Goal: Information Seeking & Learning: Get advice/opinions

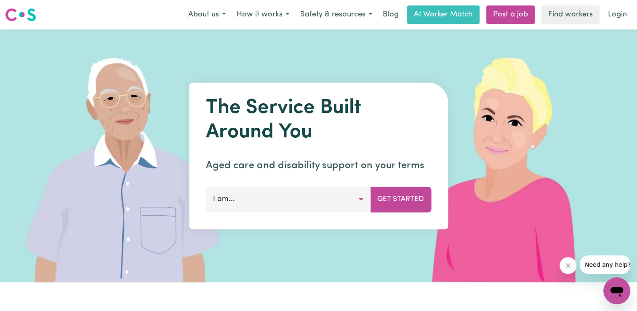
click at [335, 201] on button "I am..." at bounding box center [288, 199] width 165 height 25
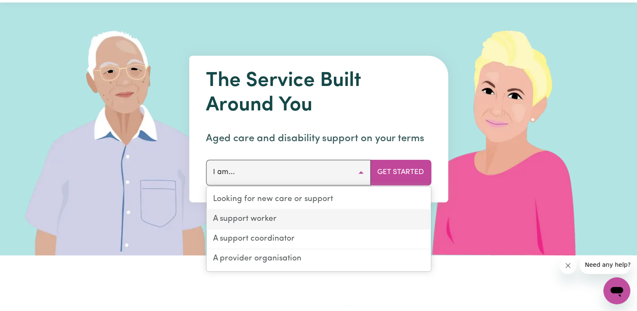
scroll to position [84, 0]
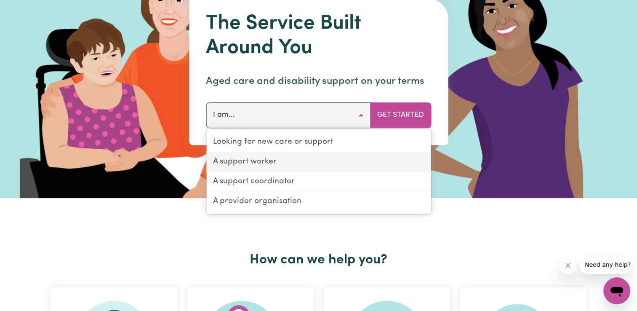
click at [275, 161] on link "A support worker" at bounding box center [318, 162] width 224 height 20
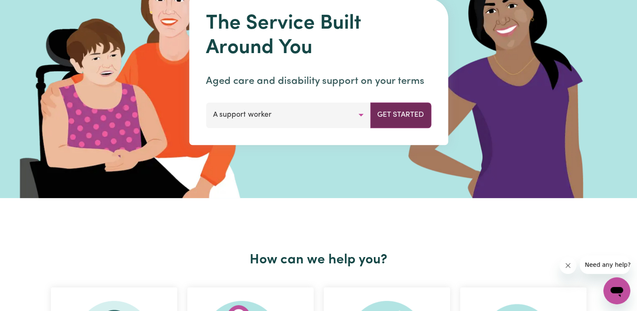
click at [408, 113] on button "Get Started" at bounding box center [400, 114] width 61 height 25
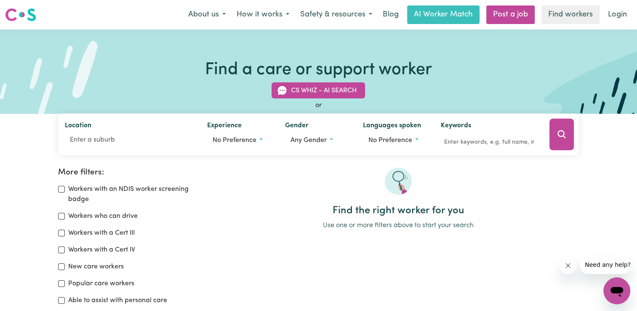
click at [131, 156] on div "More filters: Workers with an NDIS worker screening badge Workers who can drive…" at bounding box center [318, 230] width 637 height 178
click at [158, 137] on input "Location" at bounding box center [129, 139] width 129 height 15
type input "[PERSON_NAME]"
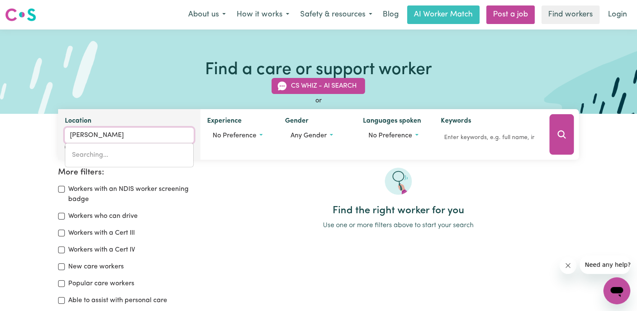
type input "WollANGAMBE, [GEOGRAPHIC_DATA], 2790"
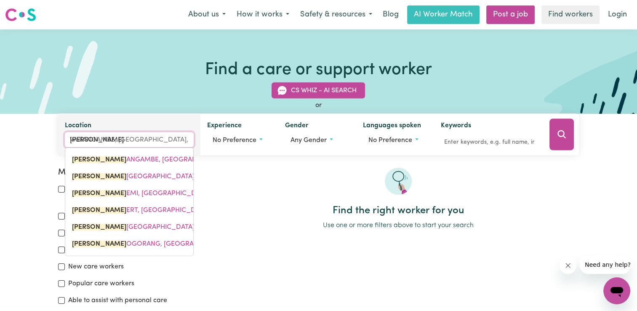
type input "Wollo"
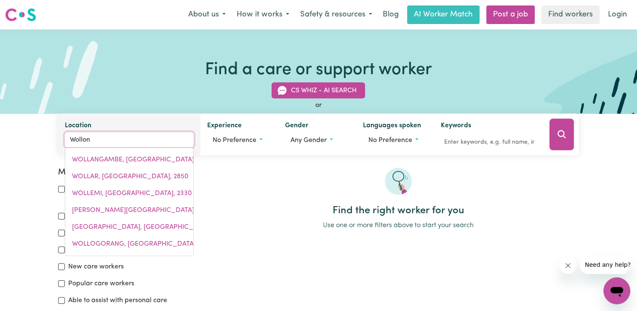
type input "Wollong"
type input "WollongBAR, [GEOGRAPHIC_DATA], 2477"
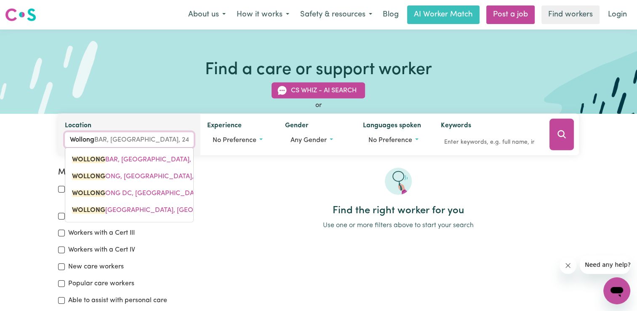
type input "Wollongo"
type input "Wollongong"
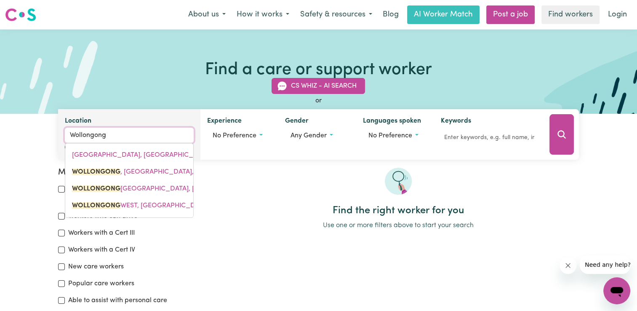
type input "[GEOGRAPHIC_DATA], [GEOGRAPHIC_DATA], 2500"
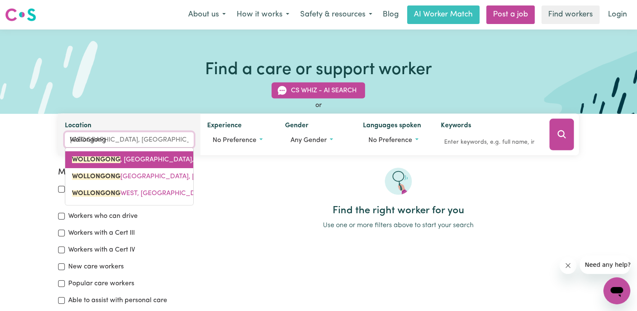
click at [139, 161] on span "WOLLONGONG , [GEOGRAPHIC_DATA], 2500" at bounding box center [141, 159] width 139 height 7
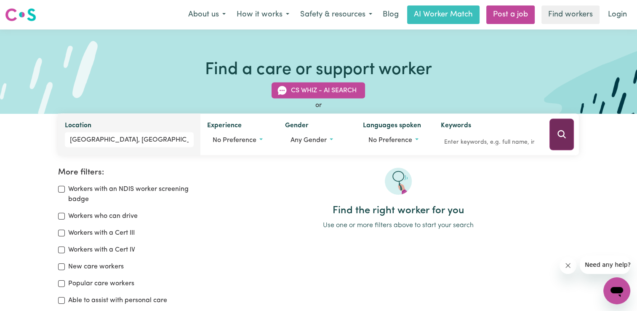
click at [554, 134] on button "Search" at bounding box center [562, 135] width 24 height 32
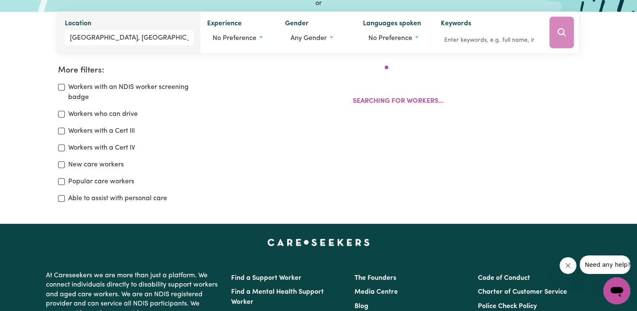
scroll to position [141, 0]
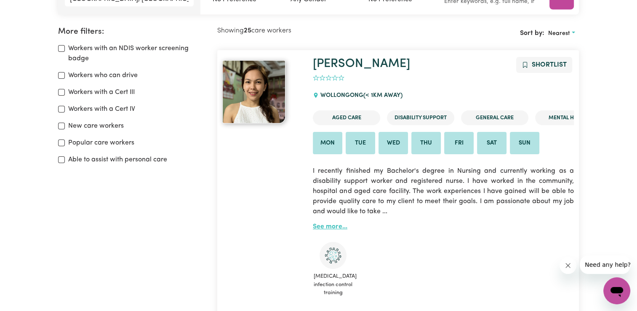
click at [344, 228] on link "See more..." at bounding box center [330, 226] width 35 height 7
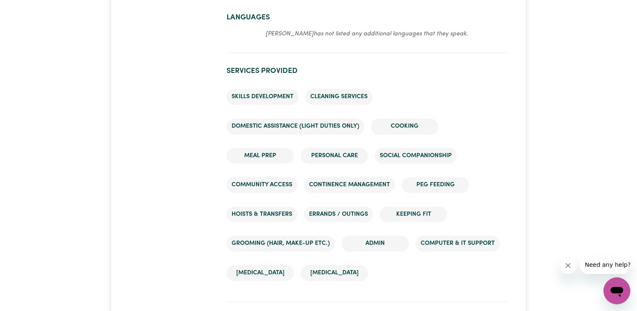
scroll to position [842, 0]
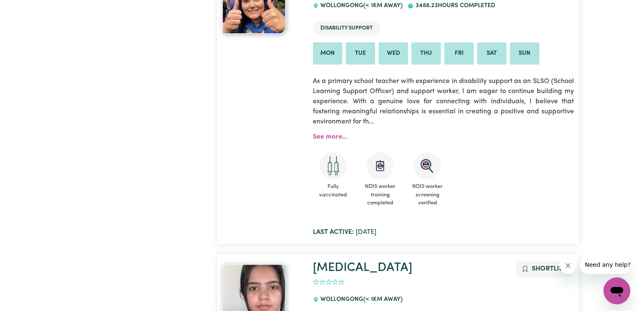
scroll to position [520, 0]
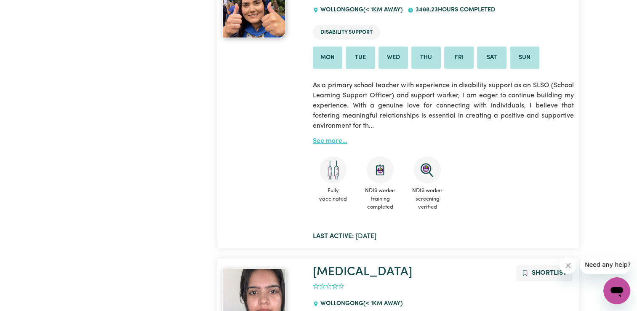
click at [342, 144] on link "See more..." at bounding box center [330, 141] width 35 height 7
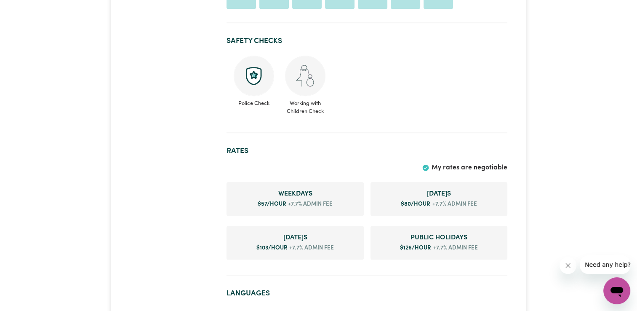
scroll to position [632, 0]
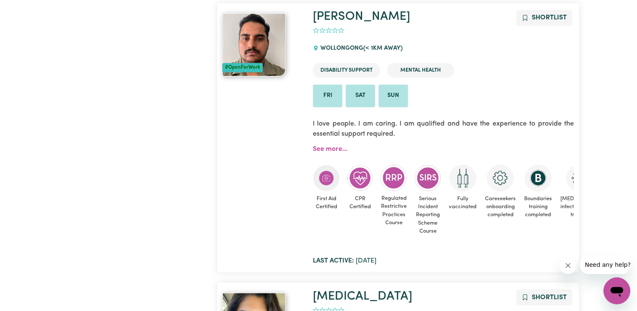
scroll to position [1355, 0]
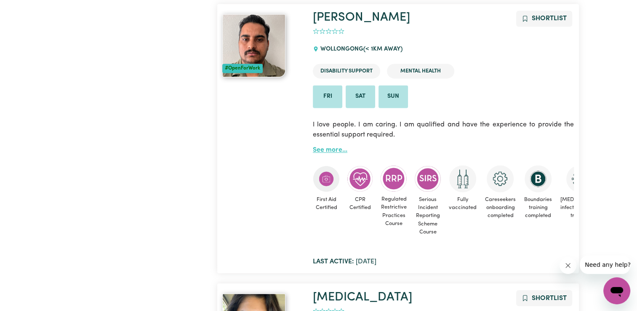
click at [330, 150] on link "See more..." at bounding box center [330, 150] width 35 height 7
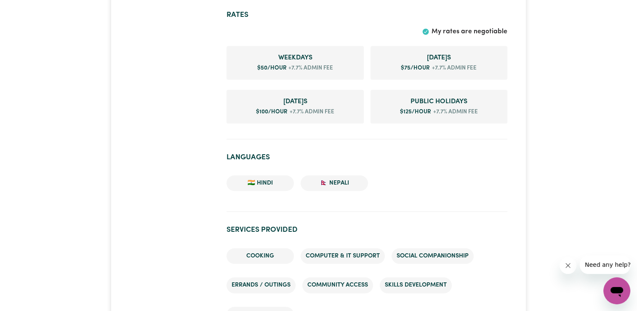
scroll to position [674, 0]
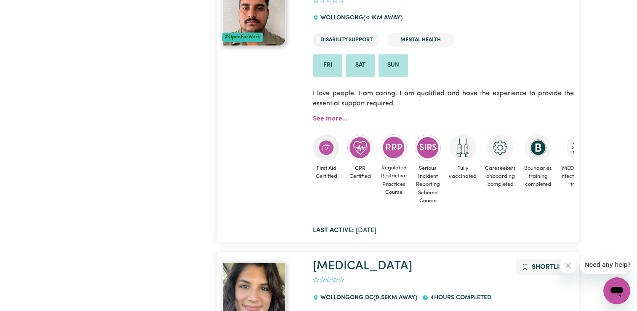
scroll to position [1531, 0]
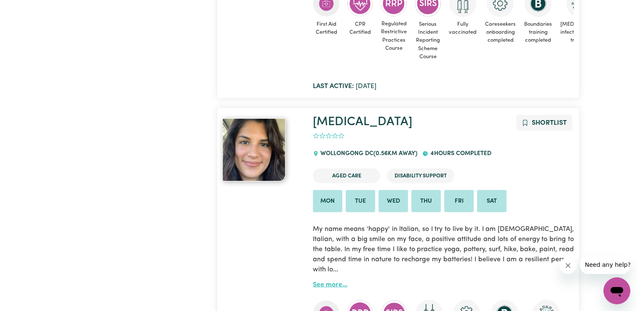
click at [329, 281] on link "See more..." at bounding box center [330, 284] width 35 height 7
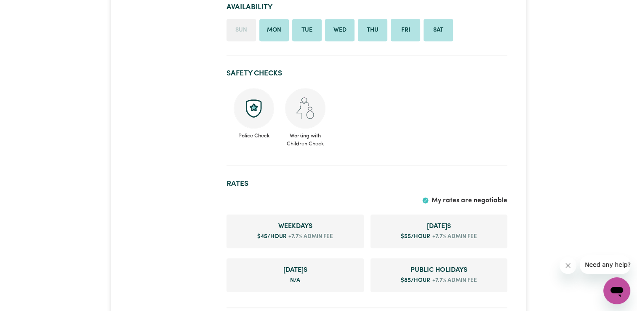
scroll to position [590, 0]
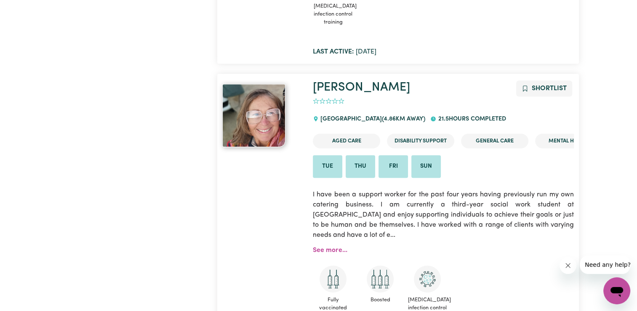
scroll to position [6812, 0]
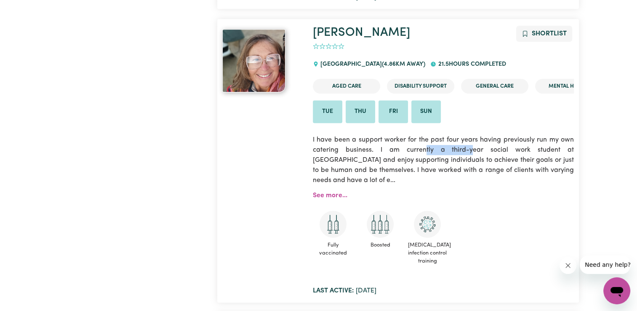
drag, startPoint x: 409, startPoint y: 147, endPoint x: 446, endPoint y: 151, distance: 37.3
click at [446, 151] on p "I have been a support worker for the past four years having previously run my o…" at bounding box center [443, 160] width 261 height 61
drag, startPoint x: 446, startPoint y: 151, endPoint x: 457, endPoint y: 158, distance: 11.9
click at [457, 158] on p "I have been a support worker for the past four years having previously run my o…" at bounding box center [443, 160] width 261 height 61
drag, startPoint x: 401, startPoint y: 155, endPoint x: 433, endPoint y: 176, distance: 37.7
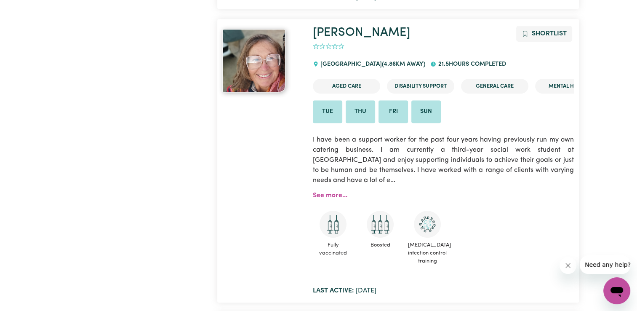
click at [433, 176] on p "I have been a support worker for the past four years having previously run my o…" at bounding box center [443, 160] width 261 height 61
click at [333, 193] on link "See more..." at bounding box center [330, 195] width 35 height 7
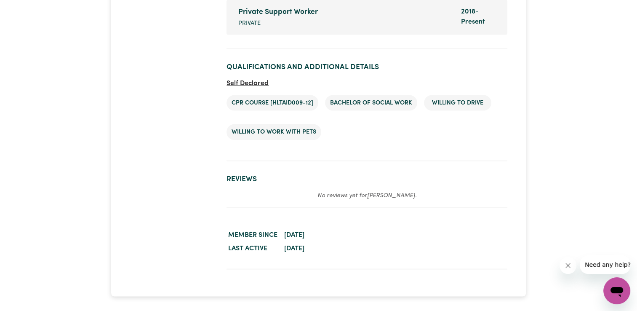
scroll to position [1516, 0]
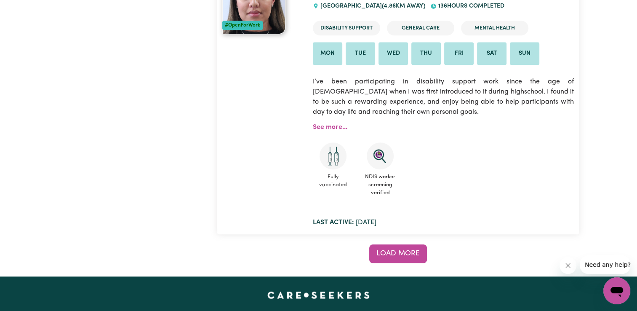
scroll to position [7296, 0]
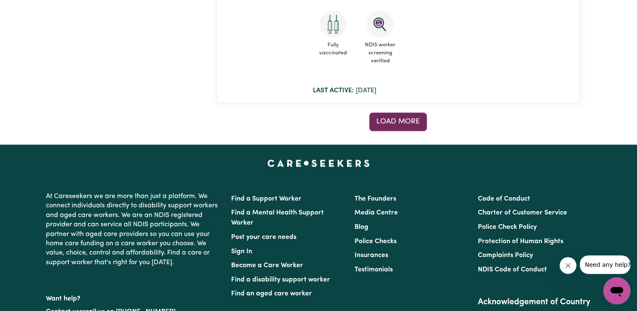
click at [396, 120] on span "Load more" at bounding box center [398, 121] width 43 height 7
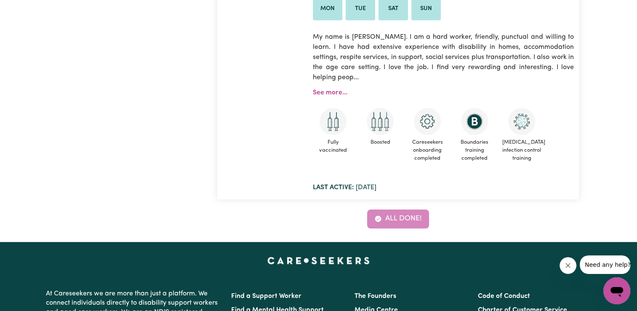
scroll to position [10469, 0]
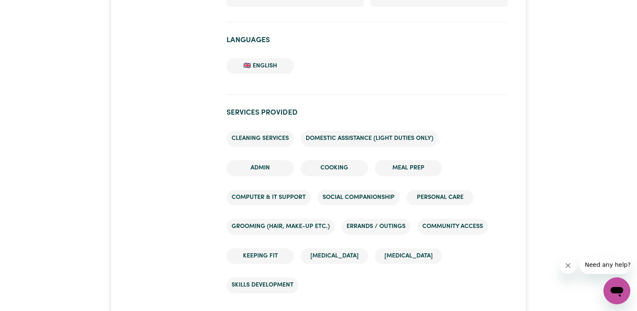
scroll to position [674, 0]
